Goal: Transaction & Acquisition: Purchase product/service

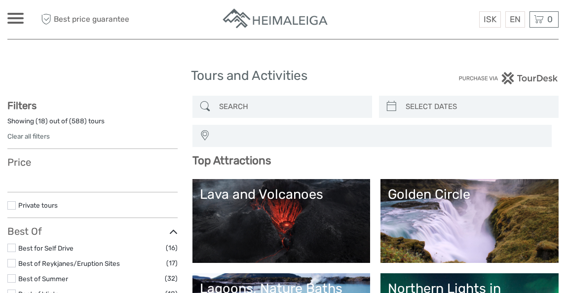
select select
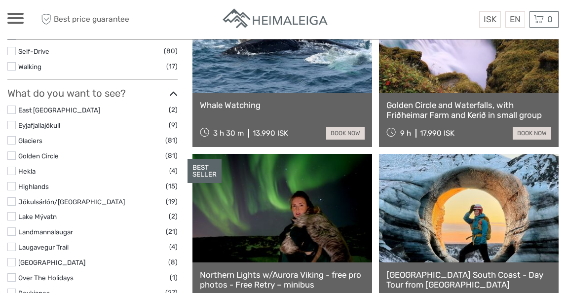
scroll to position [406, 0]
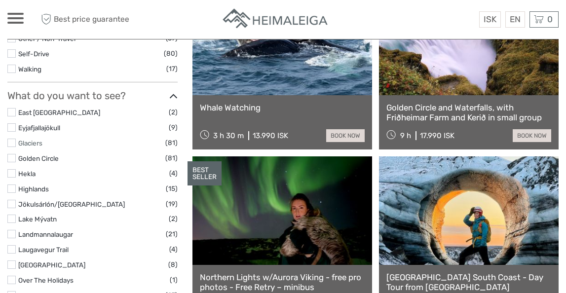
click at [21, 142] on link "Glaciers" at bounding box center [30, 143] width 24 height 8
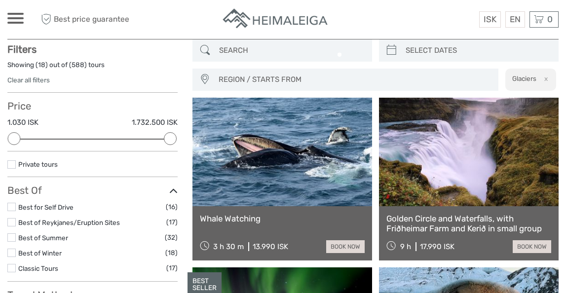
scroll to position [56, 0]
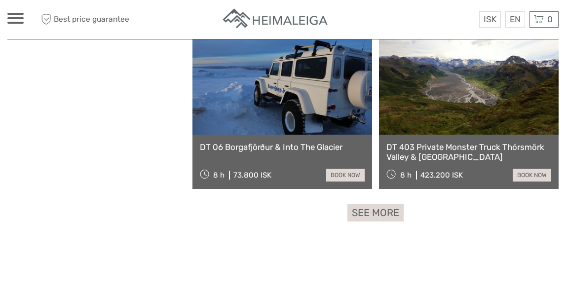
scroll to position [468, 0]
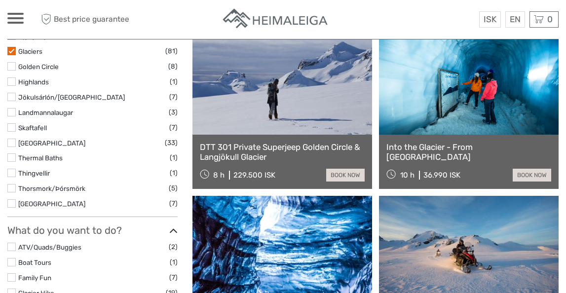
click at [456, 146] on link "Into the Glacier - From [GEOGRAPHIC_DATA]" at bounding box center [469, 152] width 165 height 20
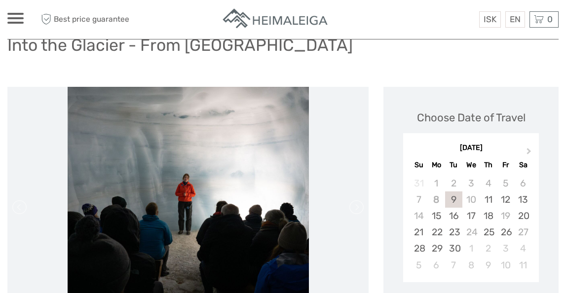
scroll to position [84, 0]
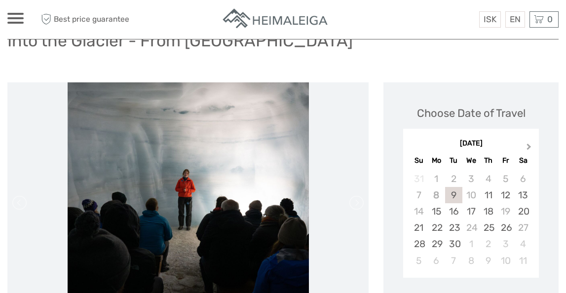
click at [529, 143] on button "Next Month" at bounding box center [530, 149] width 16 height 16
click at [409, 145] on button "Previous Month" at bounding box center [412, 149] width 16 height 16
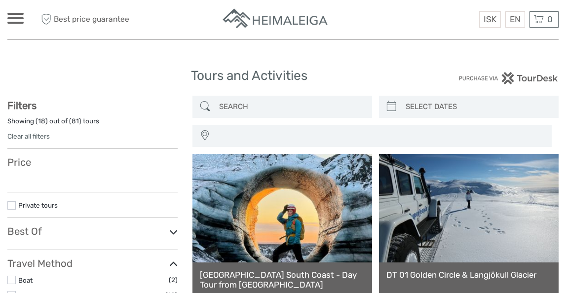
select select
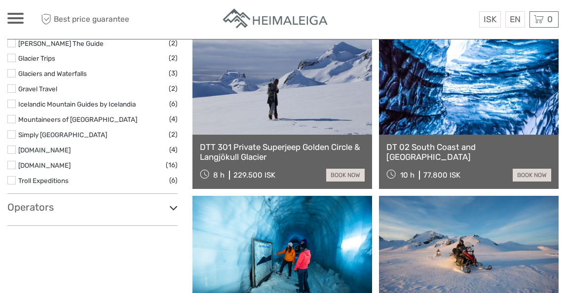
select select
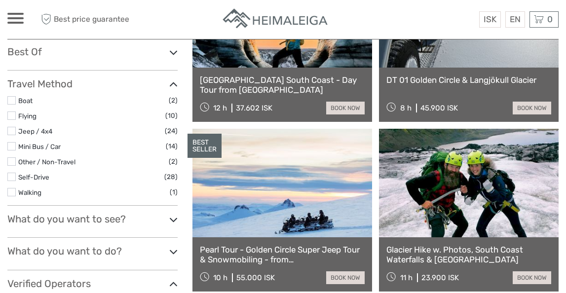
scroll to position [194, 0]
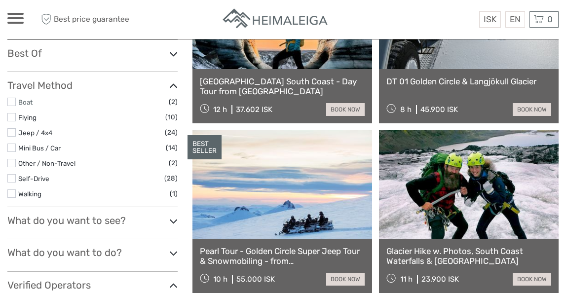
click at [25, 103] on link "Boat" at bounding box center [25, 102] width 14 height 8
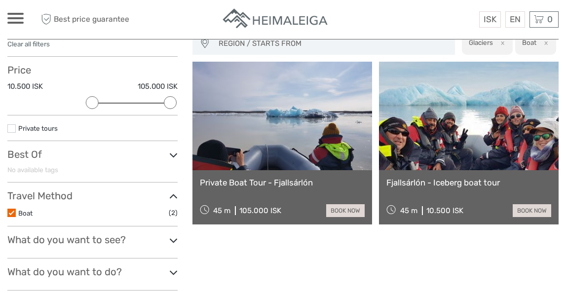
scroll to position [90, 0]
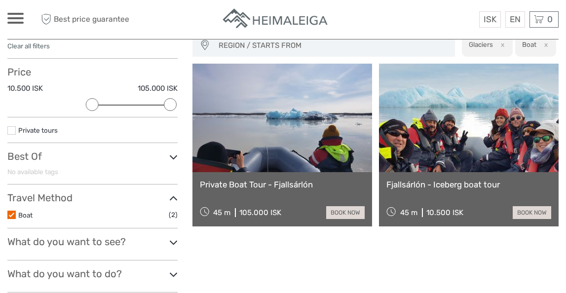
click at [11, 213] on label at bounding box center [11, 215] width 8 height 8
click at [0, 0] on input "checkbox" at bounding box center [0, 0] width 0 height 0
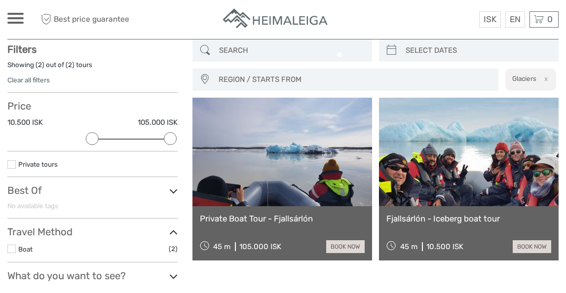
scroll to position [56, 0]
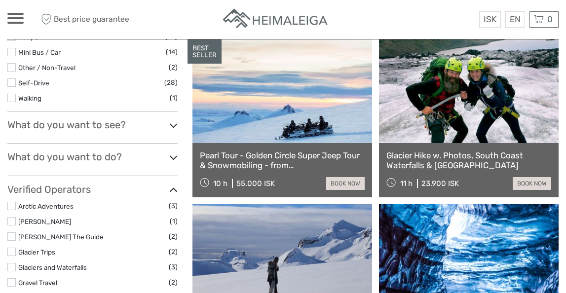
scroll to position [269, 0]
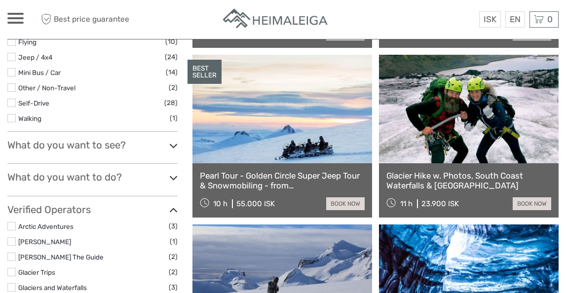
click at [79, 152] on div "What do you want to see? East Iceland (1) Eyjafjallajökull (8) Glaciers (81) Go…" at bounding box center [92, 151] width 170 height 25
click at [131, 144] on h3 "What do you want to see?" at bounding box center [92, 145] width 170 height 12
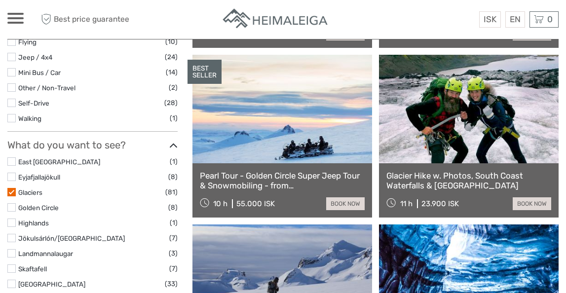
scroll to position [280, 0]
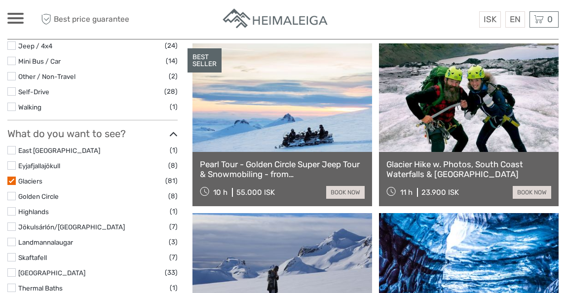
click at [10, 179] on label at bounding box center [11, 181] width 8 height 8
click at [0, 0] on input "checkbox" at bounding box center [0, 0] width 0 height 0
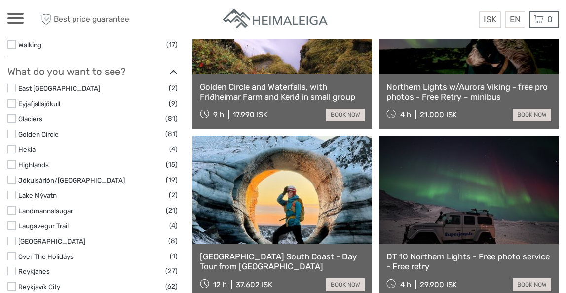
scroll to position [356, 0]
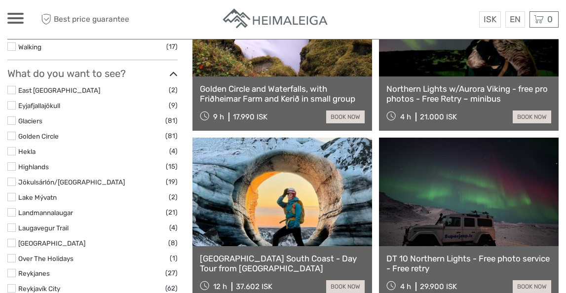
click at [12, 179] on label at bounding box center [11, 182] width 8 height 8
click at [0, 0] on input "checkbox" at bounding box center [0, 0] width 0 height 0
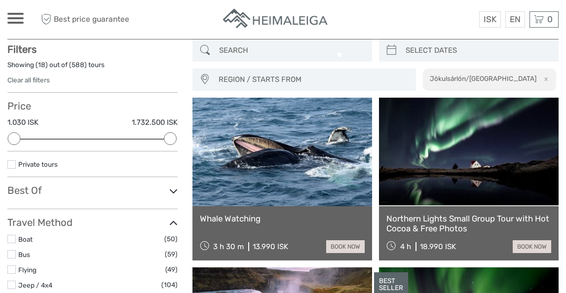
scroll to position [56, 0]
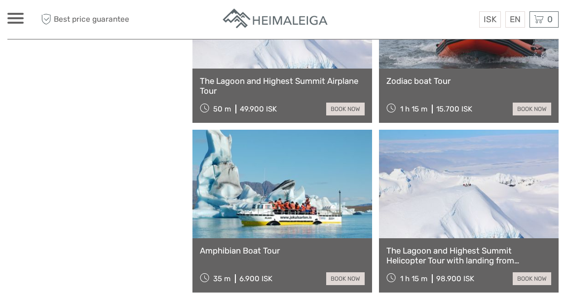
scroll to position [1380, 0]
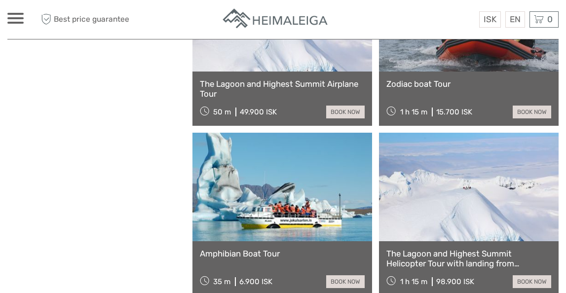
click at [416, 85] on link "Zodiac boat Tour" at bounding box center [469, 84] width 165 height 10
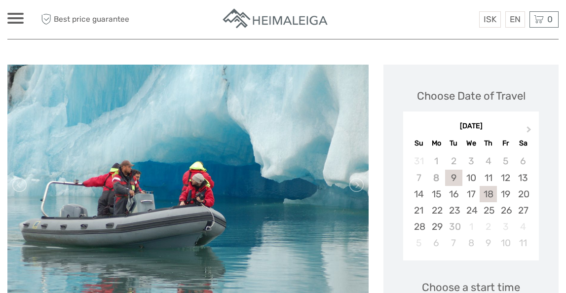
click at [484, 194] on div "18" at bounding box center [488, 194] width 17 height 16
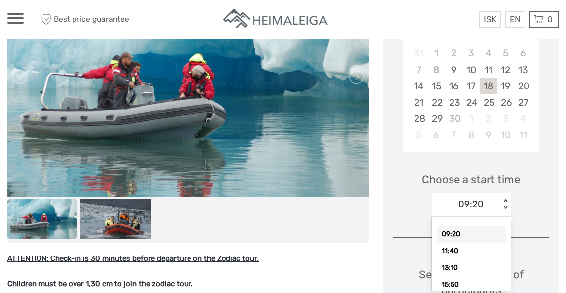
scroll to position [208, 0]
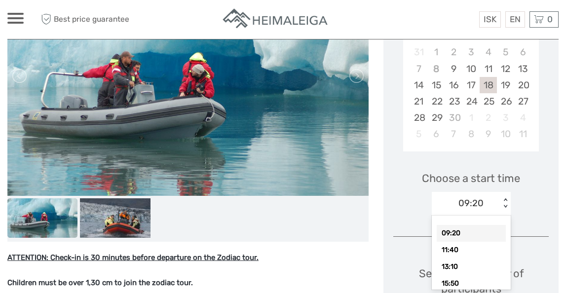
click at [484, 213] on div "09:20 < >" at bounding box center [471, 204] width 79 height 24
click at [466, 253] on div "11:40" at bounding box center [471, 250] width 69 height 17
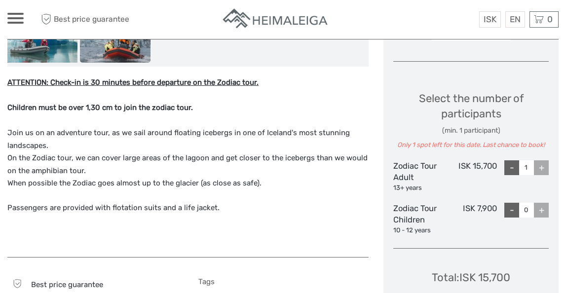
scroll to position [385, 0]
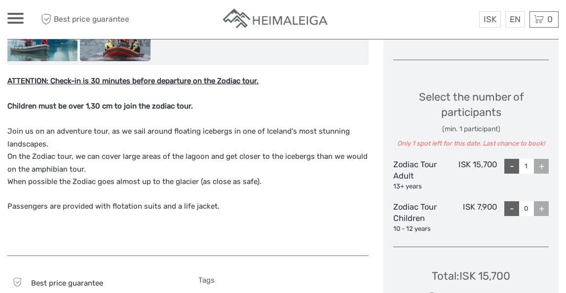
click at [546, 164] on div "+" at bounding box center [541, 166] width 15 height 15
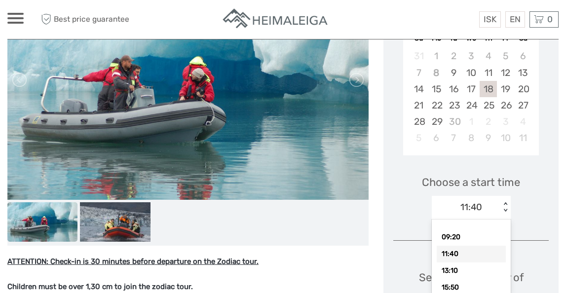
scroll to position [208, 0]
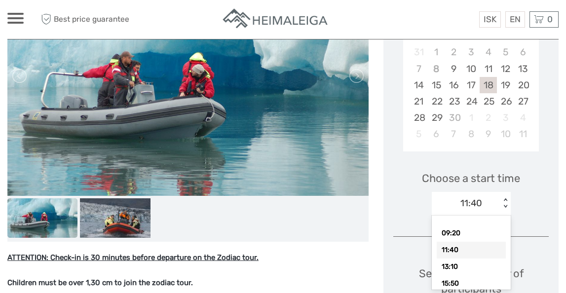
click at [497, 207] on div "11:40" at bounding box center [466, 203] width 69 height 15
click at [472, 228] on div "09:20" at bounding box center [471, 233] width 69 height 17
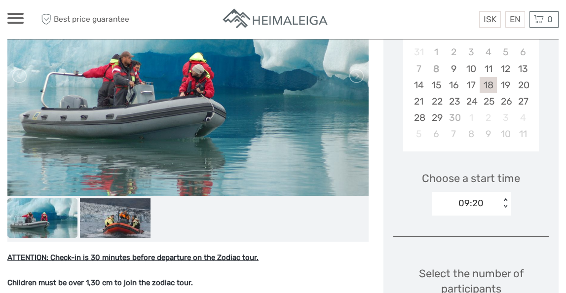
click at [536, 183] on div "Choose a start time option 09:20, selected. Select is focused , press Down to o…" at bounding box center [472, 189] width 156 height 63
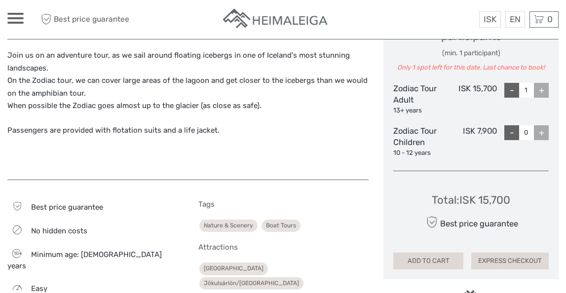
scroll to position [456, 0]
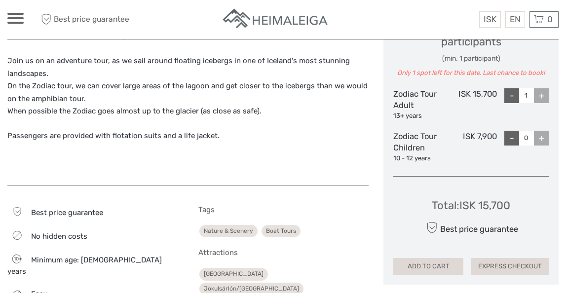
click at [509, 98] on div "-" at bounding box center [512, 95] width 15 height 15
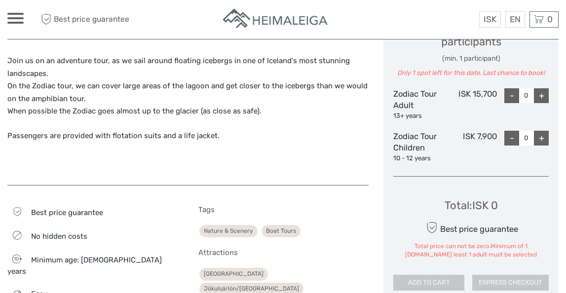
click at [542, 99] on div "+" at bounding box center [541, 95] width 15 height 15
type input "1"
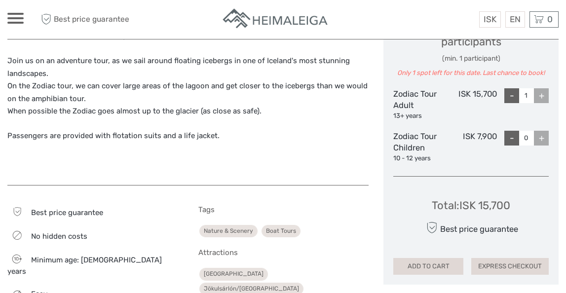
click at [542, 99] on div "+" at bounding box center [541, 95] width 15 height 15
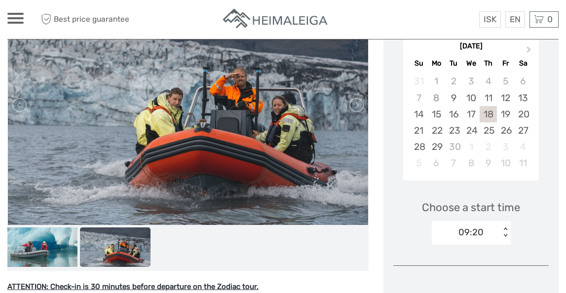
scroll to position [177, 0]
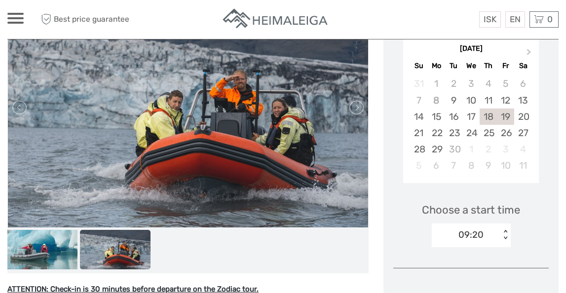
click at [504, 115] on div "19" at bounding box center [505, 117] width 17 height 16
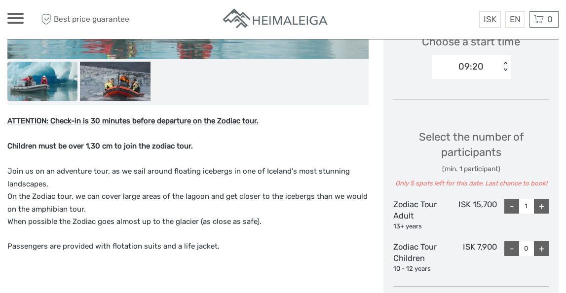
scroll to position [337, 0]
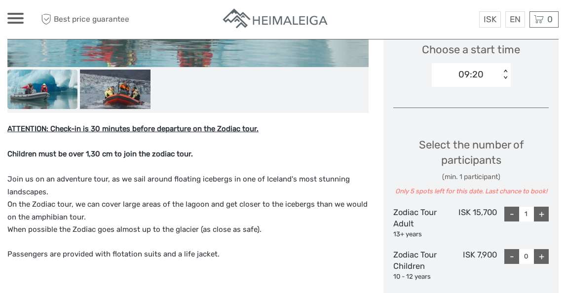
click at [545, 216] on div "+" at bounding box center [541, 214] width 15 height 15
click at [512, 214] on div "-" at bounding box center [512, 214] width 15 height 15
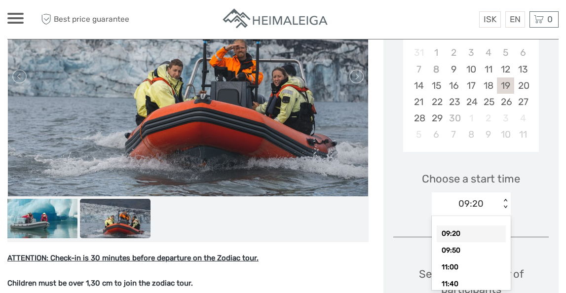
click at [463, 216] on div "option 09:20 selected, 1 of 8. 8 results available. Use Up and Down to choose o…" at bounding box center [471, 205] width 79 height 24
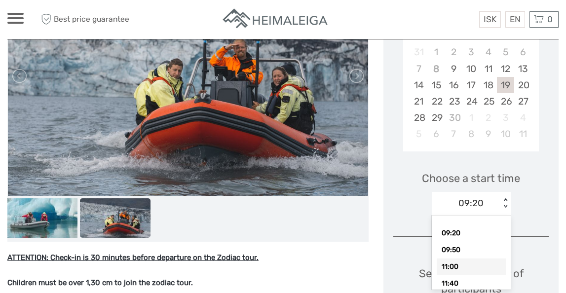
click at [466, 265] on div "11:00" at bounding box center [471, 267] width 69 height 17
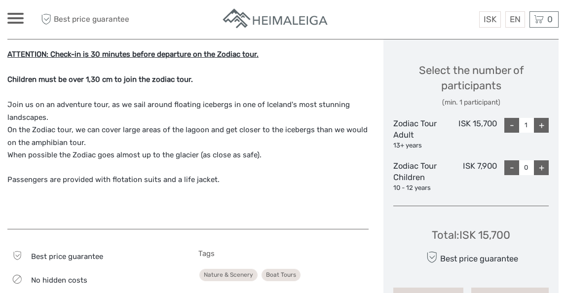
scroll to position [432, 0]
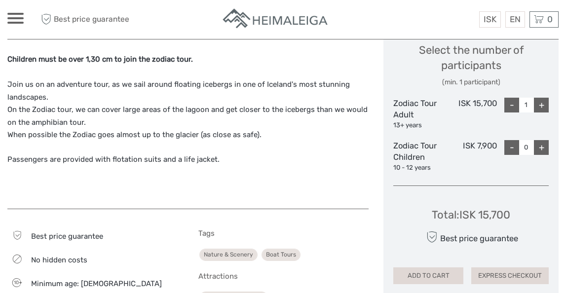
click at [545, 105] on div "+" at bounding box center [541, 105] width 15 height 15
type input "5"
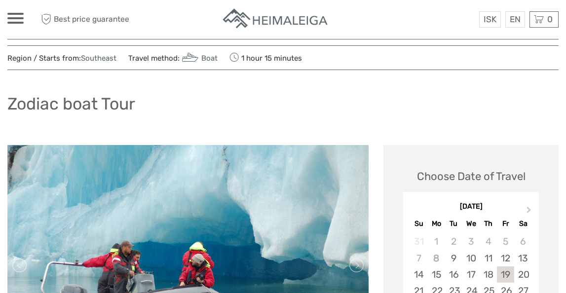
scroll to position [0, 0]
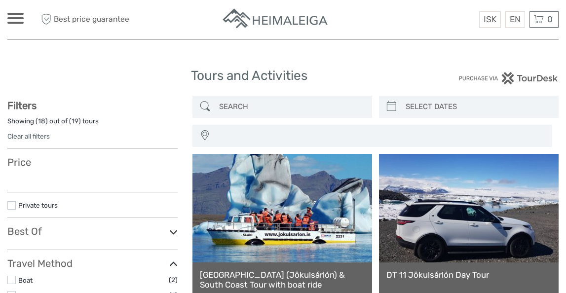
select select
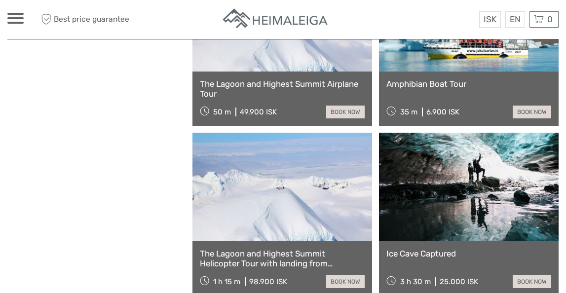
select select
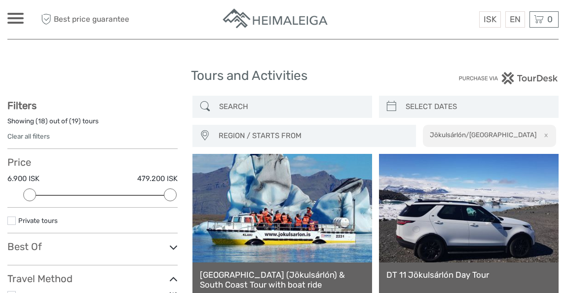
click at [281, 110] on input "search" at bounding box center [291, 106] width 152 height 17
click at [545, 132] on button "x" at bounding box center [544, 135] width 13 height 10
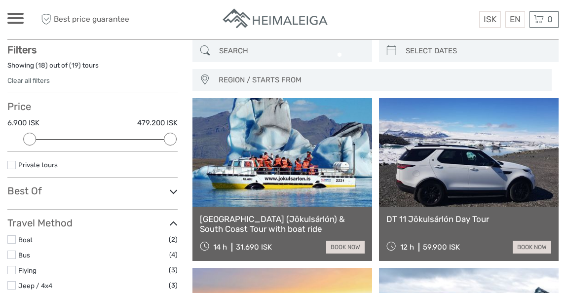
scroll to position [56, 0]
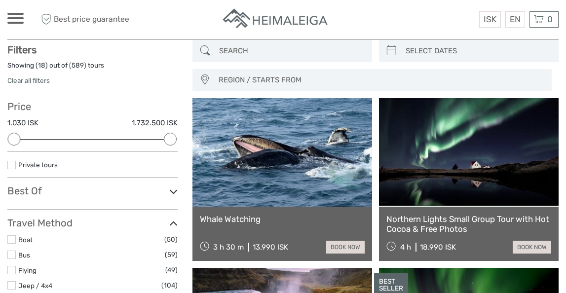
click at [306, 79] on span "REGION / STARTS FROM" at bounding box center [380, 80] width 333 height 16
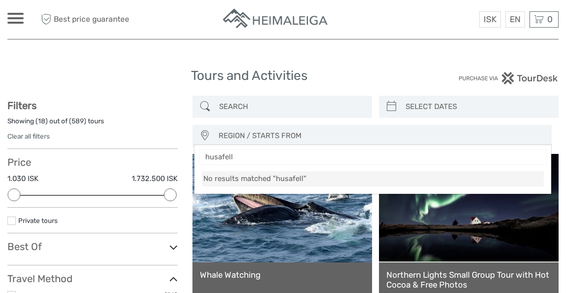
type input "husafell"
click at [320, 132] on span "REGION / STARTS FROM" at bounding box center [380, 136] width 333 height 16
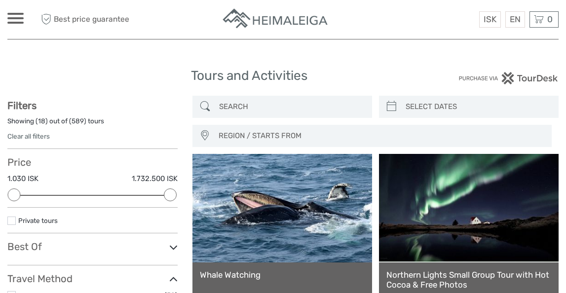
click at [320, 132] on span "REGION / STARTS FROM" at bounding box center [380, 136] width 333 height 16
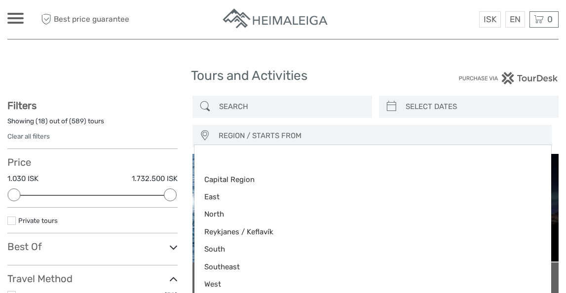
click at [283, 112] on input "search" at bounding box center [291, 106] width 152 height 17
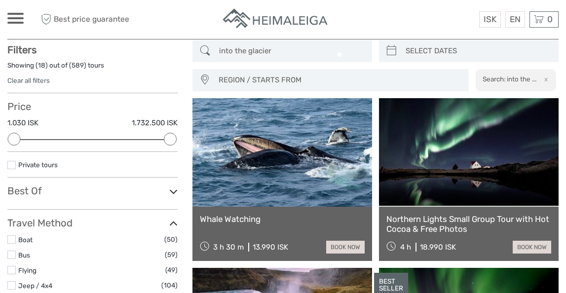
scroll to position [56, 0]
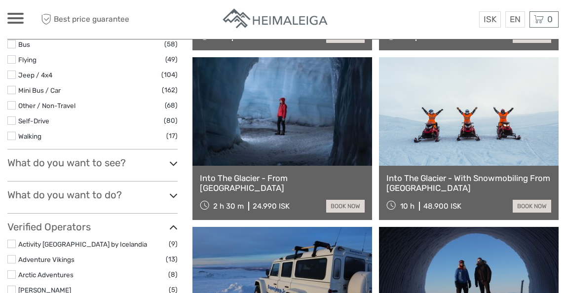
scroll to position [252, 0]
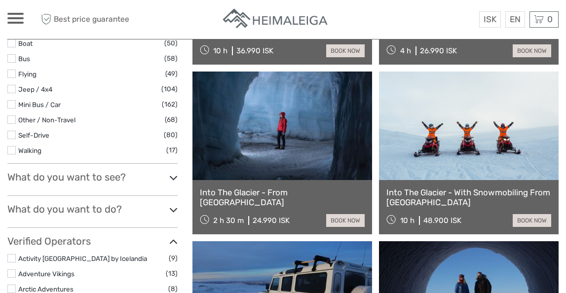
type input "into the glacier"
click at [437, 137] on link at bounding box center [469, 126] width 180 height 109
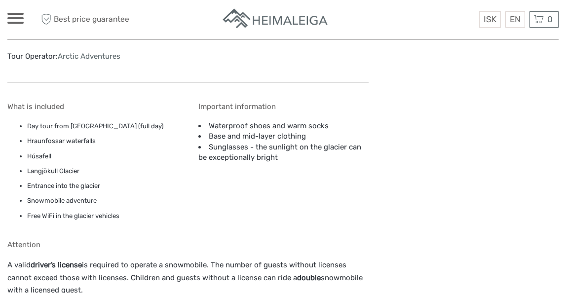
scroll to position [859, 0]
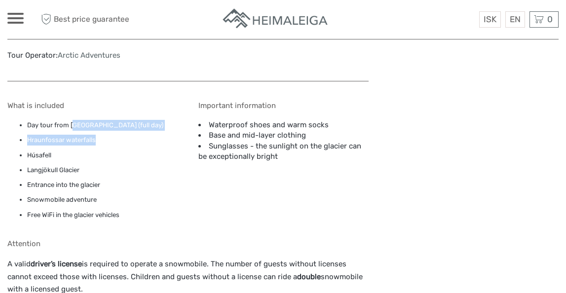
drag, startPoint x: 74, startPoint y: 127, endPoint x: 122, endPoint y: 142, distance: 50.3
click at [122, 142] on ul "Day tour from [GEOGRAPHIC_DATA] (full day) Hraunfossar waterfalls Húsafell Lang…" at bounding box center [92, 170] width 170 height 101
click at [122, 142] on li "Hraunfossar waterfalls" at bounding box center [102, 140] width 151 height 11
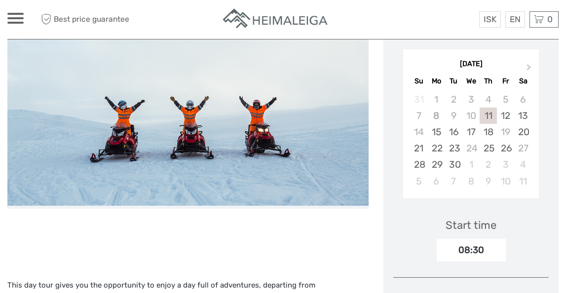
scroll to position [161, 0]
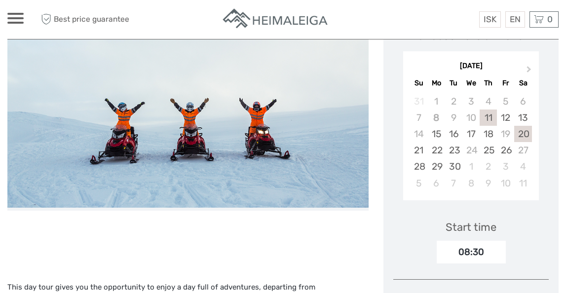
click at [521, 133] on div "20" at bounding box center [522, 134] width 17 height 16
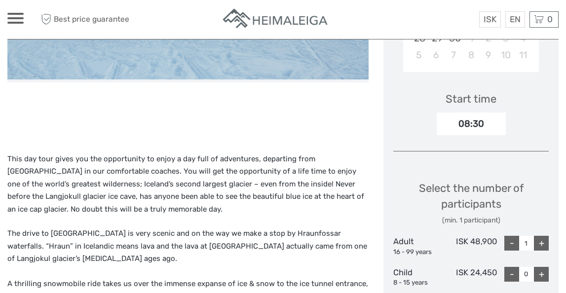
scroll to position [309, 0]
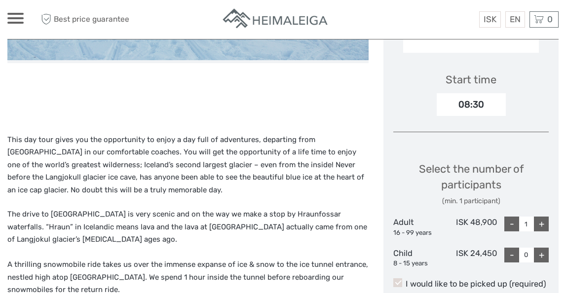
click at [543, 226] on div "+" at bounding box center [541, 224] width 15 height 15
type input "4"
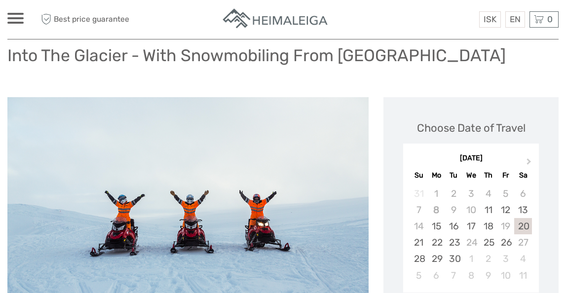
scroll to position [0, 0]
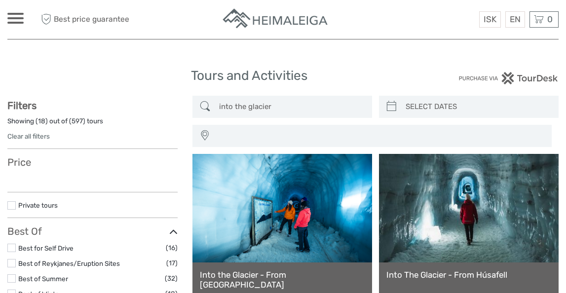
select select
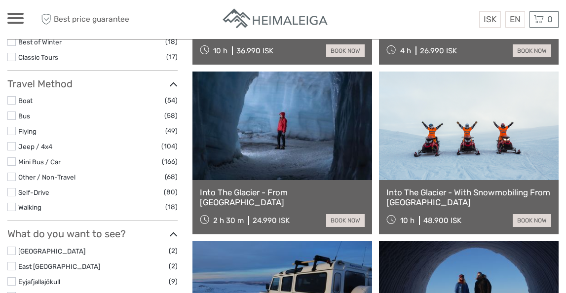
scroll to position [239, 0]
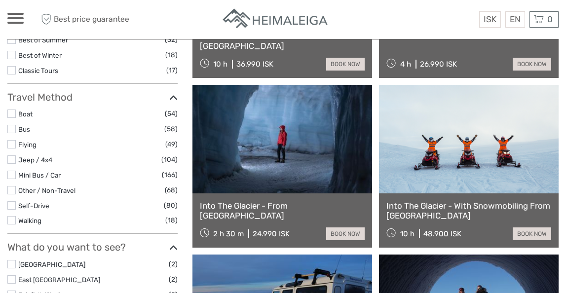
select select
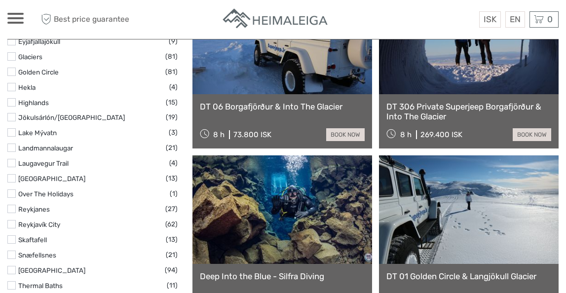
scroll to position [513, 0]
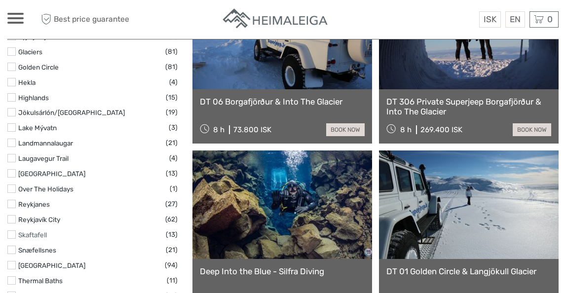
click at [40, 233] on link "Skaftafell" at bounding box center [32, 235] width 29 height 8
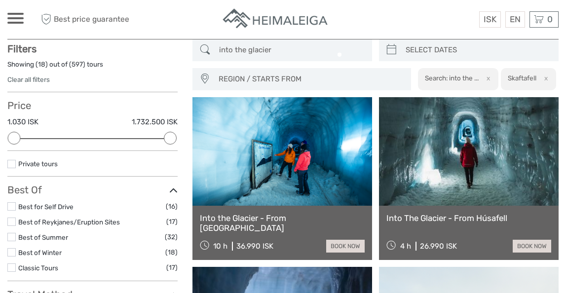
scroll to position [56, 0]
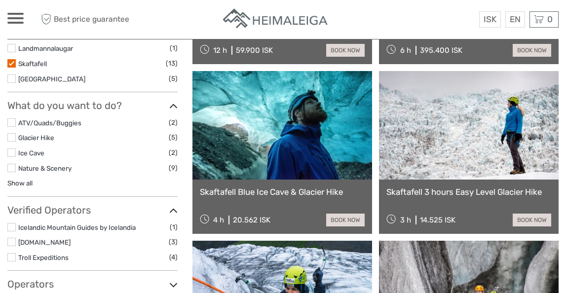
scroll to position [434, 0]
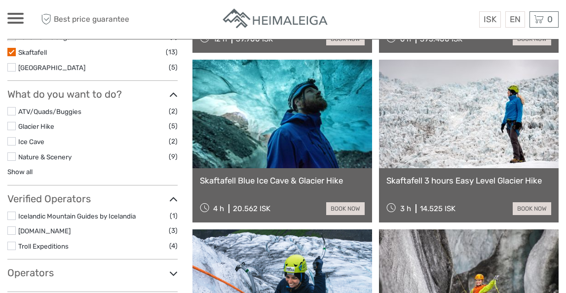
click at [446, 126] on link at bounding box center [469, 114] width 180 height 109
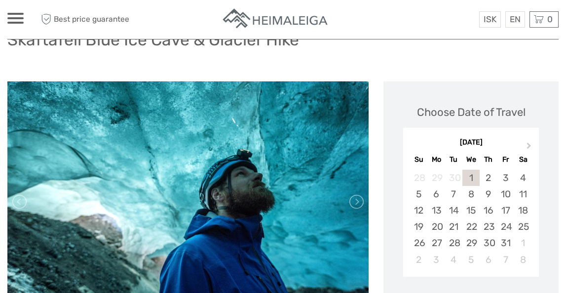
scroll to position [95, 0]
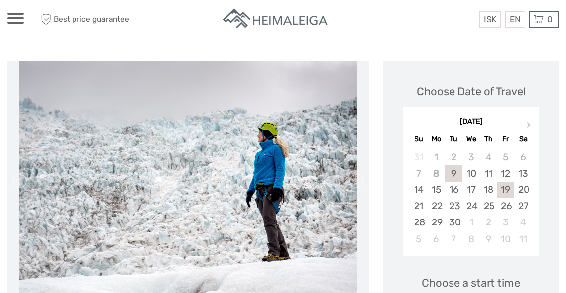
scroll to position [106, 0]
click at [489, 188] on div "18" at bounding box center [488, 189] width 17 height 16
click at [488, 187] on div "18" at bounding box center [488, 189] width 17 height 16
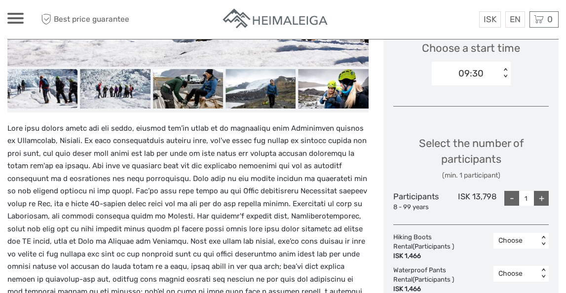
scroll to position [346, 0]
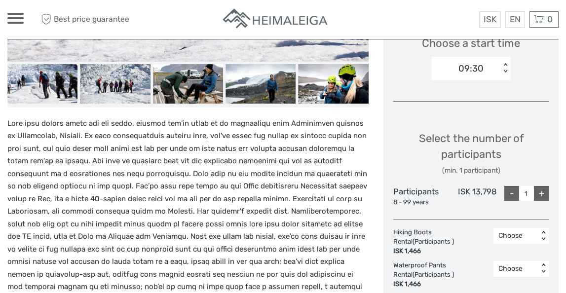
click at [542, 193] on div "+" at bounding box center [541, 193] width 15 height 15
type input "4"
click at [480, 213] on div "Choose Date of Travel Next Month September 2025 Su Mo Tu We Th Fr Sa 31 1 2 3 4…" at bounding box center [471, 170] width 175 height 698
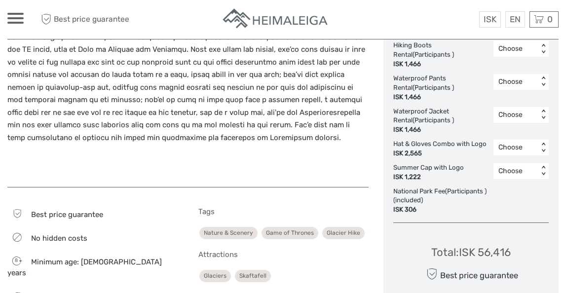
scroll to position [536, 0]
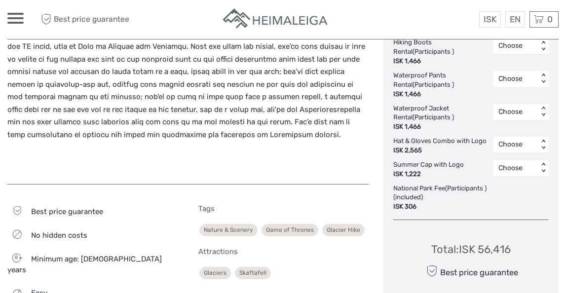
drag, startPoint x: 464, startPoint y: 221, endPoint x: 459, endPoint y: 225, distance: 5.9
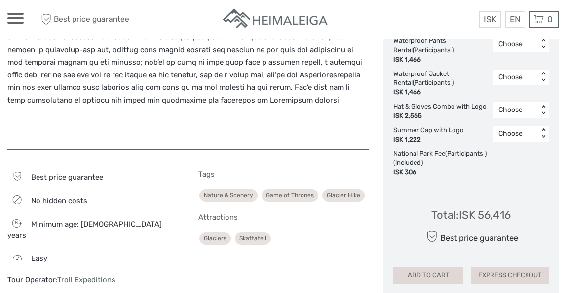
scroll to position [576, 0]
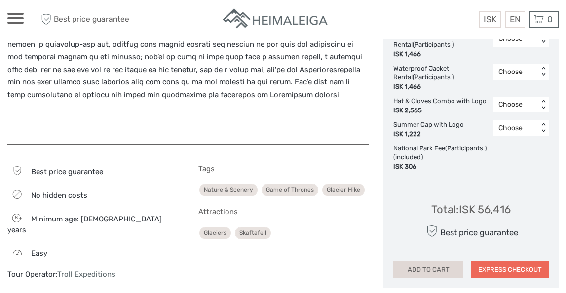
click at [495, 268] on button "EXPRESS CHECKOUT" at bounding box center [511, 270] width 78 height 17
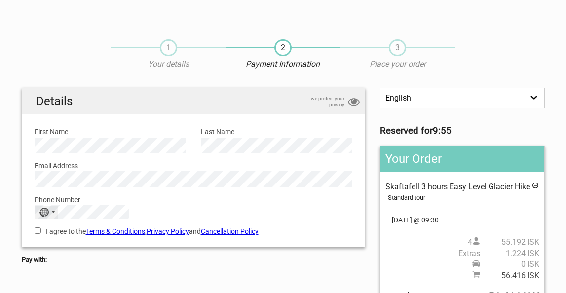
click at [52, 213] on div "No country selected" at bounding box center [46, 212] width 23 height 13
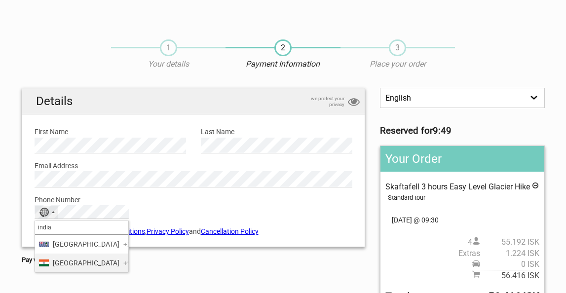
type input "india"
click at [123, 269] on span "+91" at bounding box center [129, 263] width 12 height 11
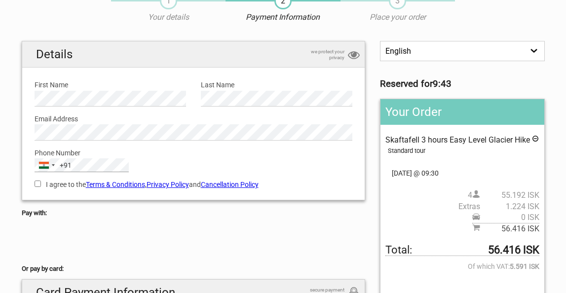
scroll to position [70, 0]
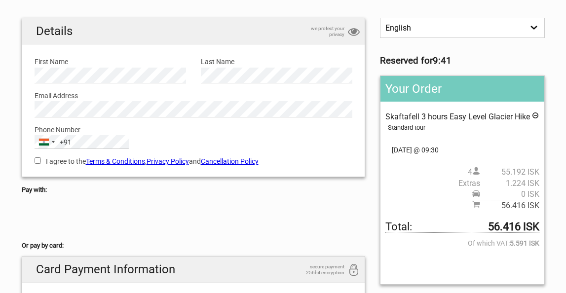
click at [38, 165] on label "I agree to the Terms & Conditions , Privacy Policy and Cancellation Policy" at bounding box center [194, 161] width 318 height 11
click at [38, 164] on input "I agree to the Terms & Conditions , Privacy Policy and Cancellation Policy" at bounding box center [38, 161] width 6 height 6
checkbox input "true"
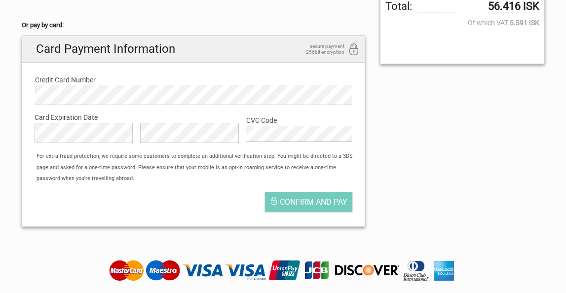
scroll to position [293, 0]
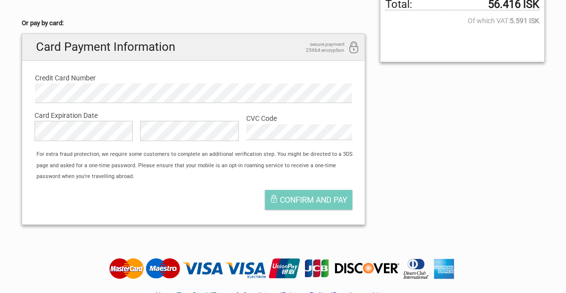
click at [233, 175] on div "For extra fraud protection, we require some customers to complete an additional…" at bounding box center [198, 165] width 333 height 33
click at [288, 196] on span "Confirm and pay" at bounding box center [314, 200] width 68 height 9
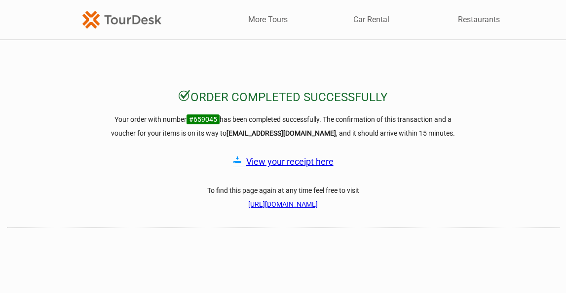
click at [289, 158] on link "View your receipt here" at bounding box center [289, 162] width 87 height 10
click at [131, 19] on img at bounding box center [121, 19] width 79 height 17
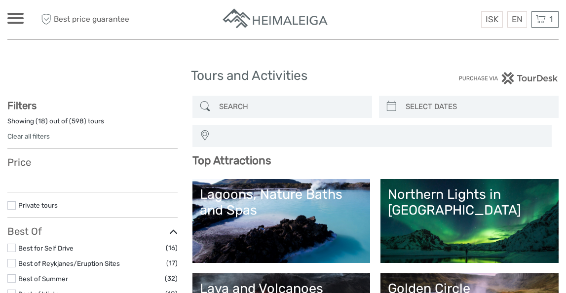
select select
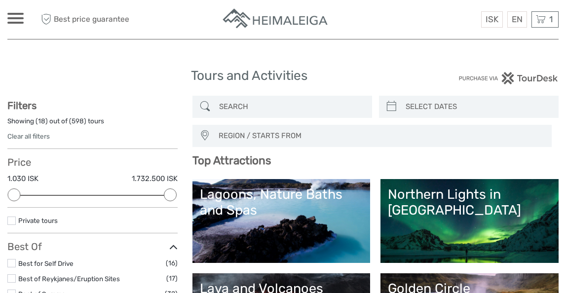
click at [14, 16] on div at bounding box center [15, 18] width 16 height 11
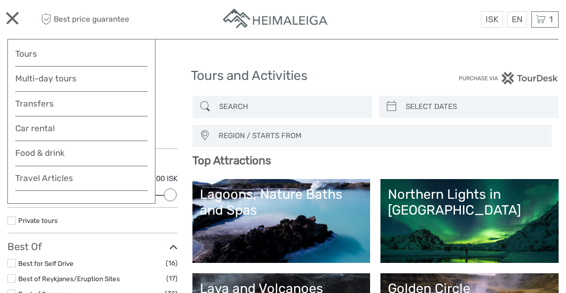
click at [10, 18] on div at bounding box center [15, 18] width 16 height 11
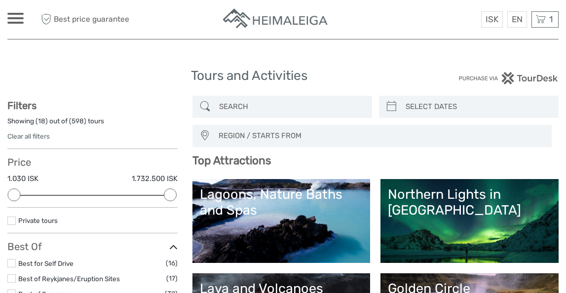
click at [253, 109] on input "search" at bounding box center [291, 106] width 152 height 17
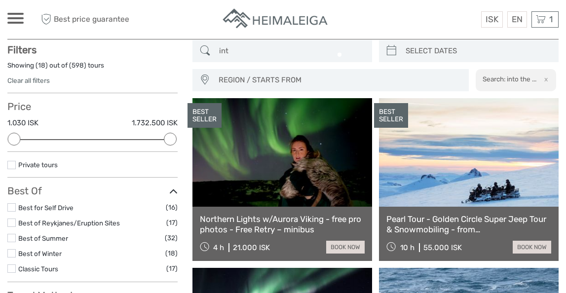
scroll to position [56, 0]
type input "i"
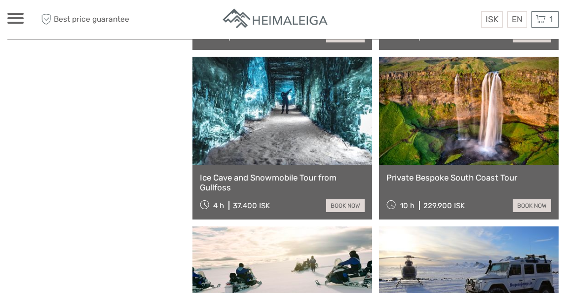
scroll to position [949, 0]
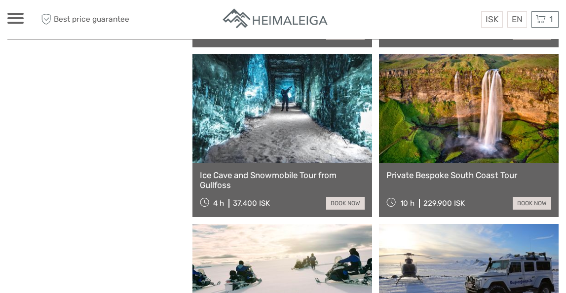
type input "snowmobile"
click at [275, 180] on link "Ice Cave and Snowmobile Tour from Gullfoss" at bounding box center [282, 180] width 165 height 20
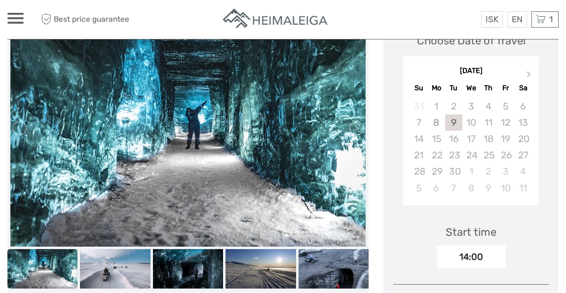
scroll to position [183, 0]
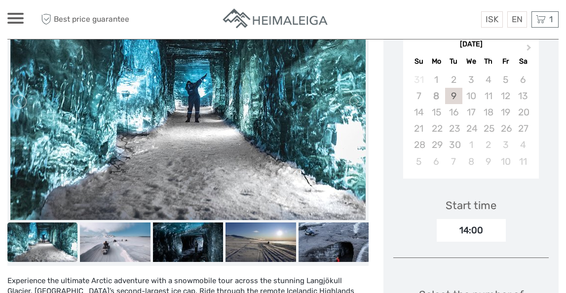
click at [228, 142] on img at bounding box center [188, 101] width 356 height 237
click at [216, 167] on img at bounding box center [188, 101] width 356 height 237
click at [117, 236] on img at bounding box center [115, 243] width 70 height 40
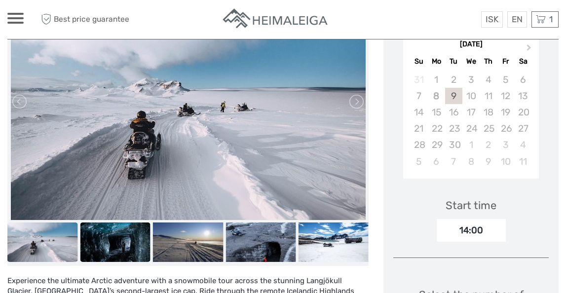
click at [119, 248] on img at bounding box center [115, 243] width 70 height 40
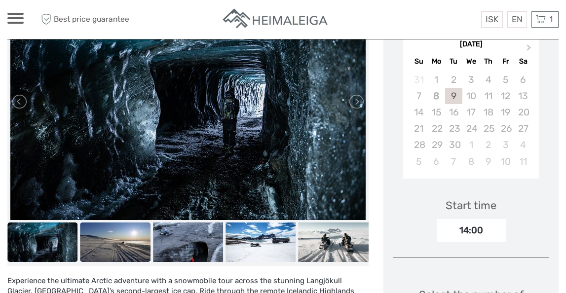
click at [121, 246] on img at bounding box center [115, 243] width 70 height 40
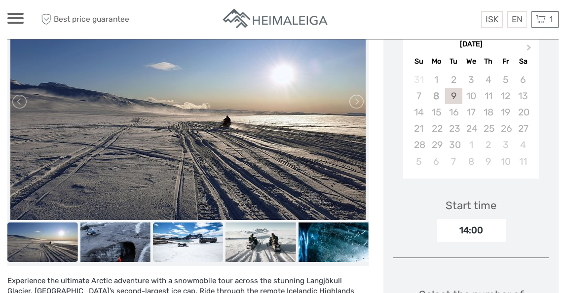
click at [158, 246] on img at bounding box center [188, 243] width 70 height 40
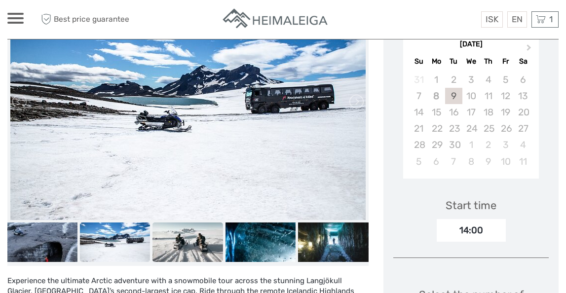
click at [164, 245] on img at bounding box center [188, 243] width 70 height 40
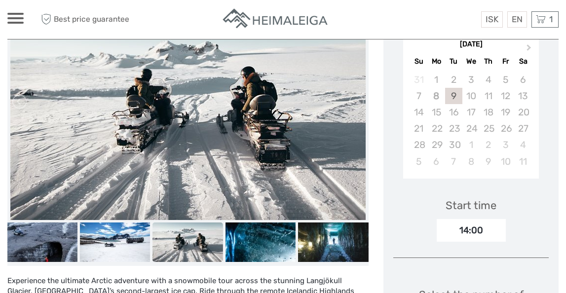
click at [207, 249] on img at bounding box center [188, 243] width 70 height 40
click at [245, 245] on img at bounding box center [261, 243] width 70 height 40
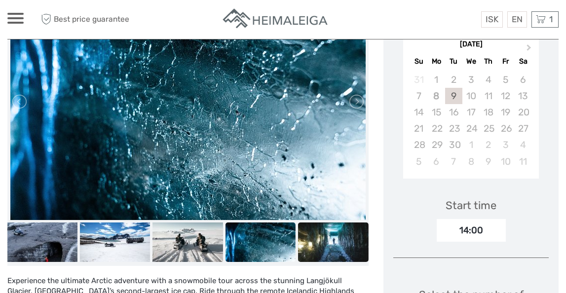
click at [314, 255] on img at bounding box center [333, 243] width 70 height 40
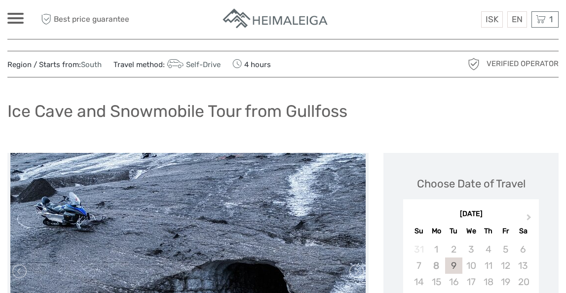
scroll to position [0, 0]
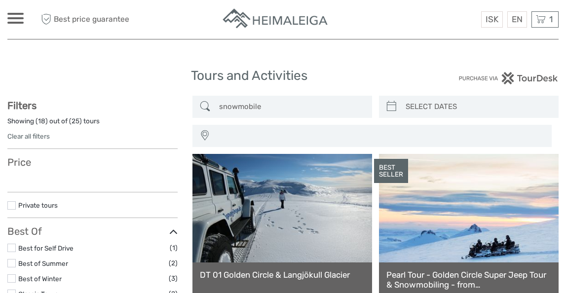
select select
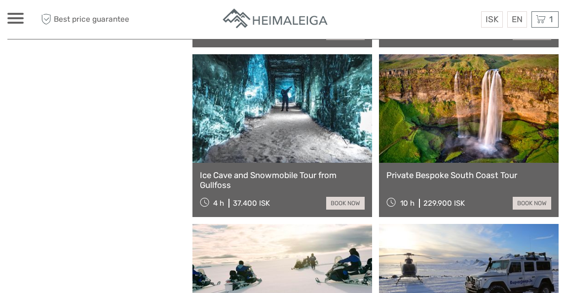
select select
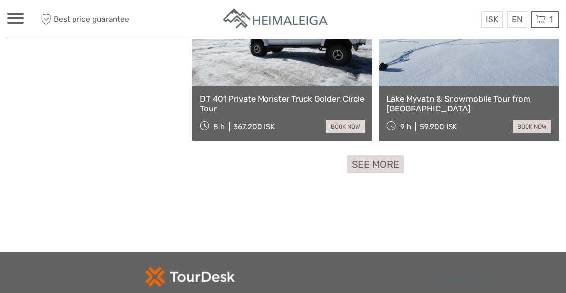
scroll to position [1536, 0]
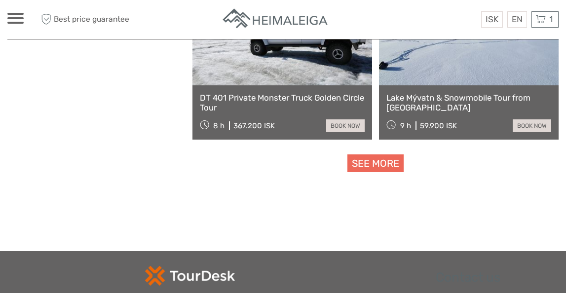
click at [402, 163] on link "See more" at bounding box center [376, 164] width 56 height 18
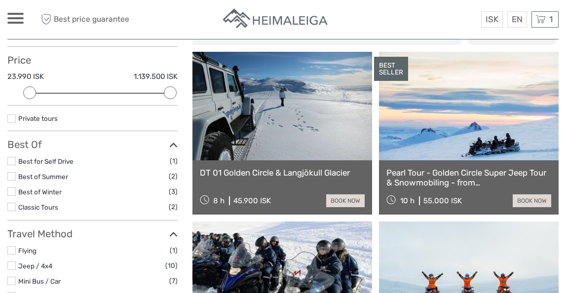
scroll to position [103, 0]
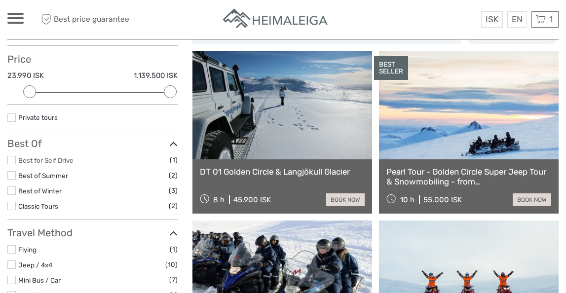
click at [73, 159] on link "Best for Self Drive" at bounding box center [45, 161] width 55 height 8
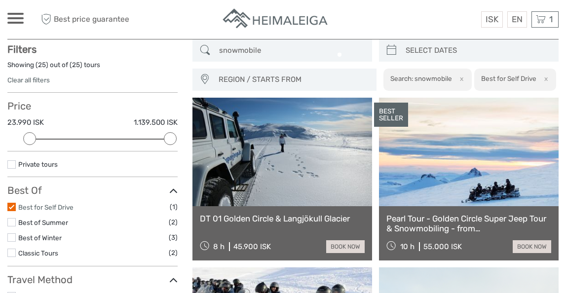
scroll to position [56, 0]
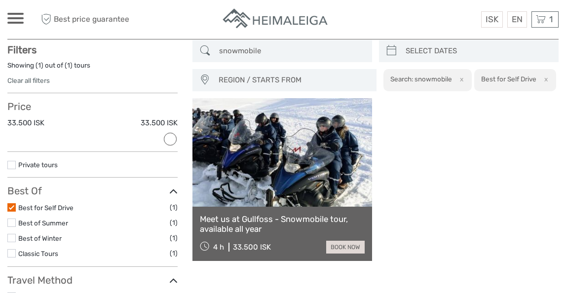
click at [267, 180] on link at bounding box center [283, 152] width 180 height 109
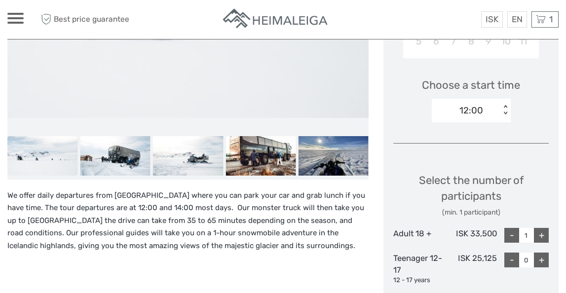
scroll to position [301, 0]
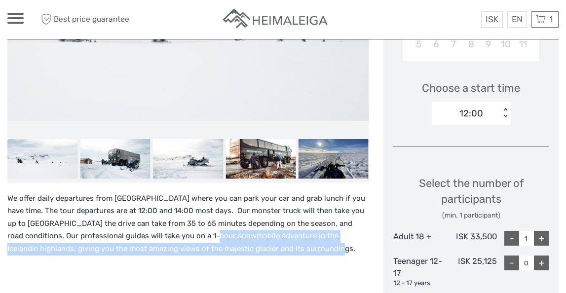
drag, startPoint x: 211, startPoint y: 238, endPoint x: 356, endPoint y: 248, distance: 145.5
click at [356, 248] on p "We offer daily departures from [GEOGRAPHIC_DATA] where you can park your car an…" at bounding box center [187, 224] width 361 height 63
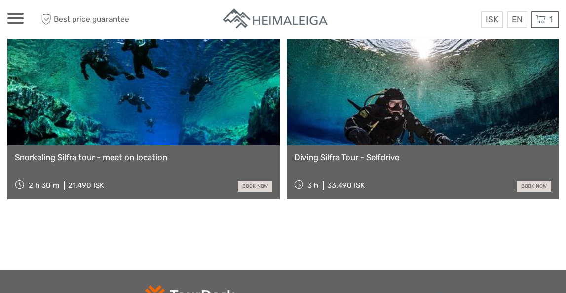
scroll to position [1145, 0]
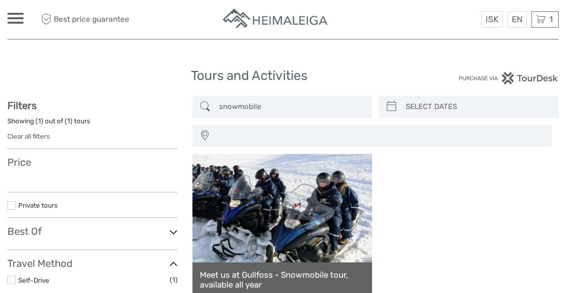
select select
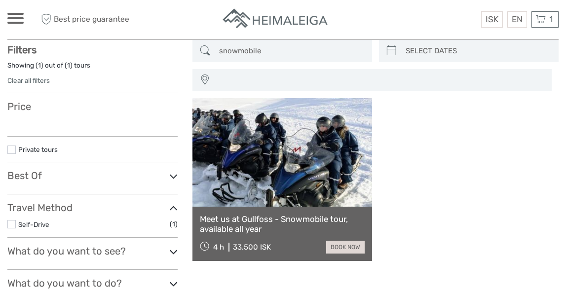
select select
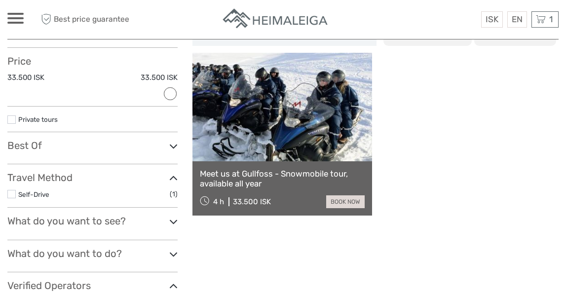
scroll to position [128, 0]
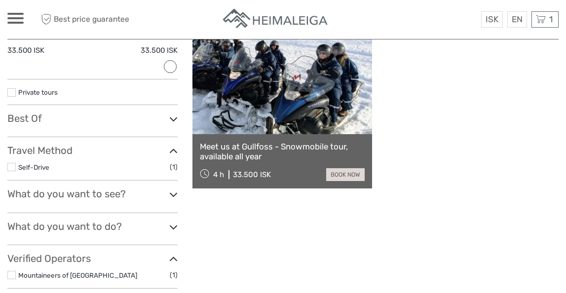
click at [9, 164] on label at bounding box center [11, 167] width 8 height 8
click at [0, 0] on input "checkbox" at bounding box center [0, 0] width 0 height 0
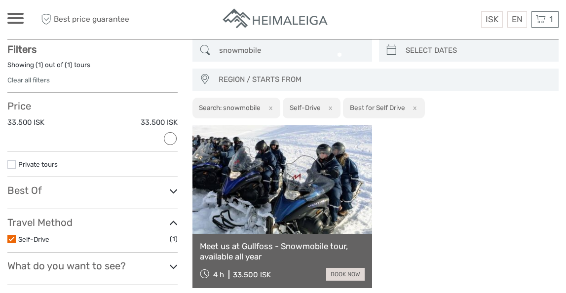
scroll to position [56, 0]
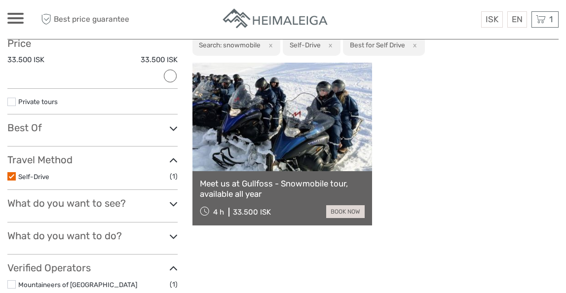
scroll to position [120, 0]
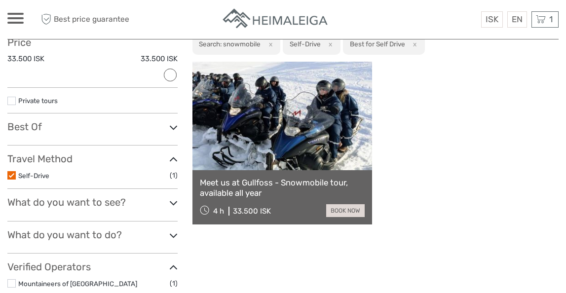
click at [138, 133] on div "Best Of Best for Self Drive (1) Best of Summer (1) Best of Winter (1) Classic T…" at bounding box center [92, 133] width 170 height 25
click at [164, 126] on h3 "Best Of" at bounding box center [92, 127] width 170 height 12
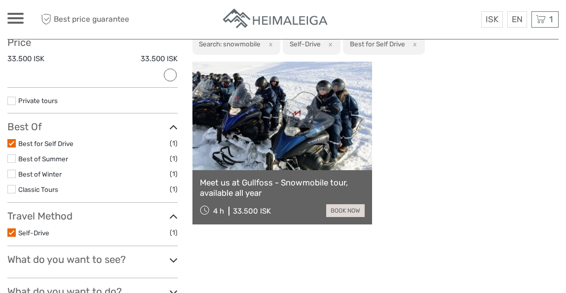
click at [9, 139] on label at bounding box center [11, 143] width 8 height 8
click at [0, 0] on input "checkbox" at bounding box center [0, 0] width 0 height 0
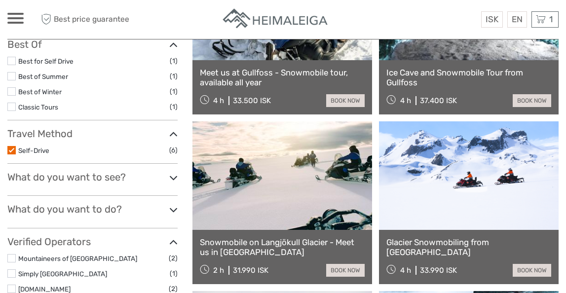
scroll to position [202, 0]
